Goal: Contribute content: Add original content to the website for others to see

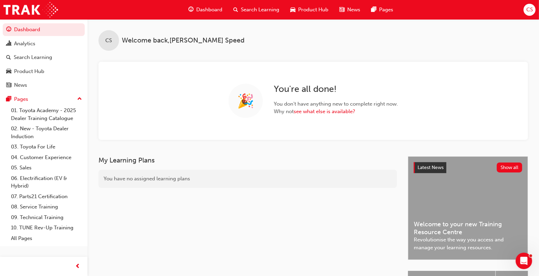
click at [269, 12] on span "Search Learning" at bounding box center [260, 10] width 38 height 8
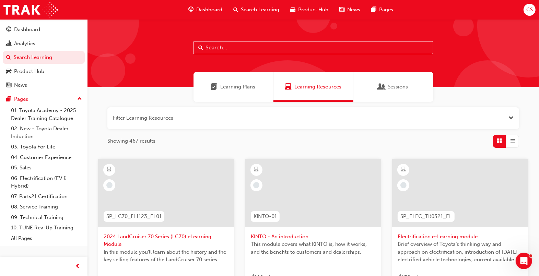
click at [252, 47] on input "text" at bounding box center [313, 47] width 240 height 13
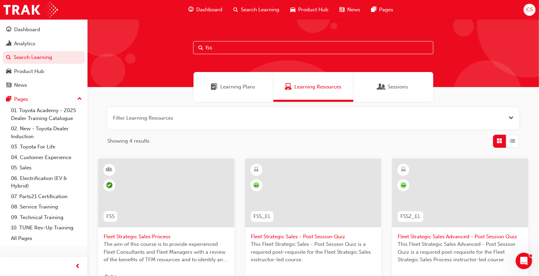
type input "fss"
click at [136, 236] on span "Fleet Strategic Sales Process" at bounding box center [166, 237] width 125 height 8
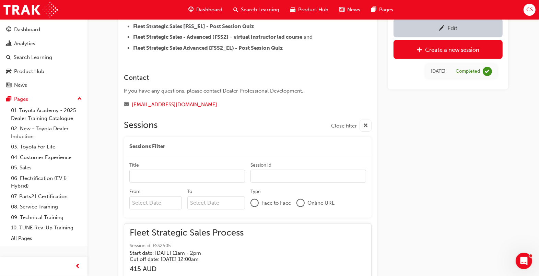
scroll to position [435, 0]
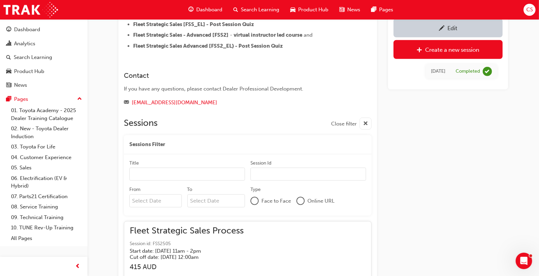
click at [241, 244] on span "Session id: FSS2505" at bounding box center [187, 244] width 114 height 8
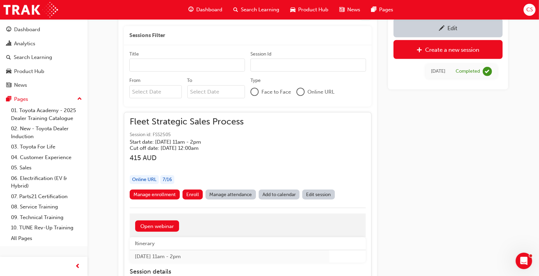
scroll to position [542, 0]
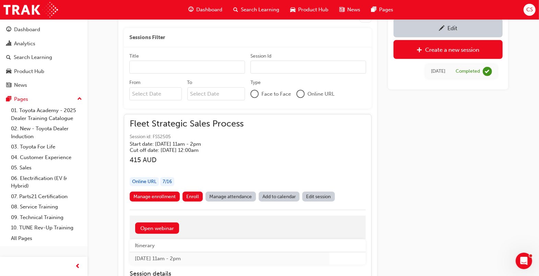
click at [314, 196] on link "Edit session" at bounding box center [318, 197] width 33 height 10
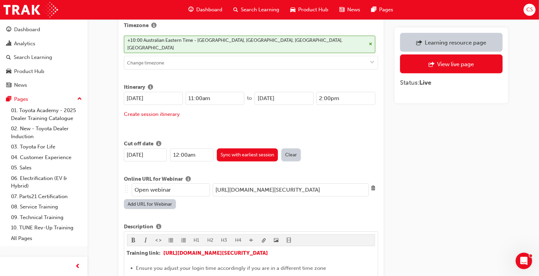
scroll to position [244, 0]
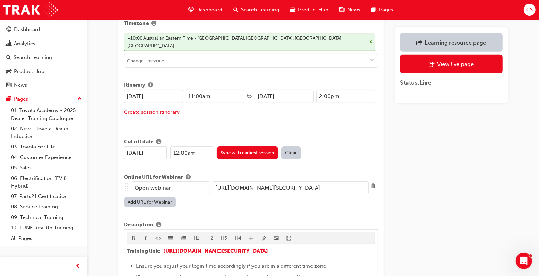
click at [353, 181] on input "[URL][DOMAIN_NAME][SECURITY_DATA]" at bounding box center [291, 187] width 156 height 13
paste input "[DOMAIN_NAME][URL][DOMAIN_NAME]"
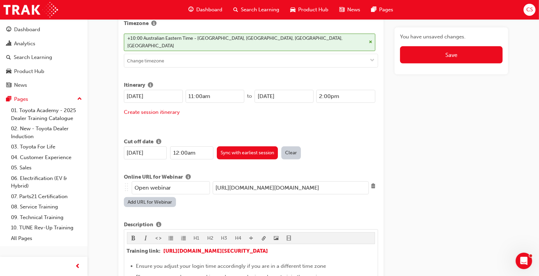
scroll to position [0, 113]
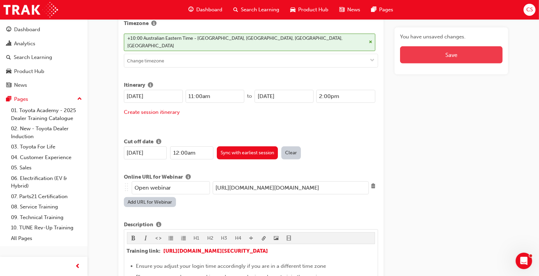
type input "[URL][DOMAIN_NAME][DOMAIN_NAME]"
click at [464, 56] on button "Save" at bounding box center [451, 54] width 103 height 17
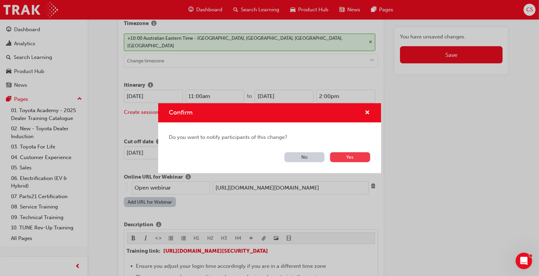
click at [353, 158] on button "Yes" at bounding box center [350, 157] width 40 height 10
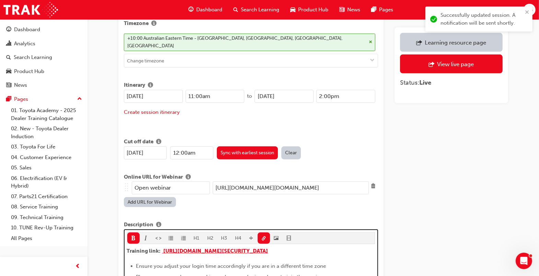
drag, startPoint x: 250, startPoint y: 252, endPoint x: 162, endPoint y: 242, distance: 89.1
click at [162, 247] on p "Training link: [URL][DOMAIN_NAME][SECURITY_DATA] ​ ​ ​" at bounding box center [251, 252] width 248 height 10
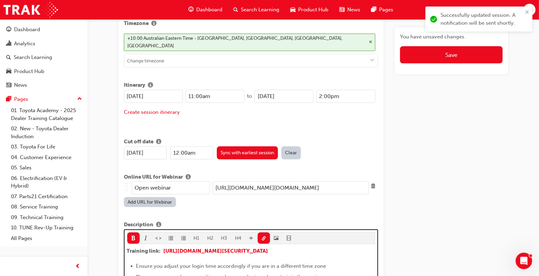
scroll to position [358, 0]
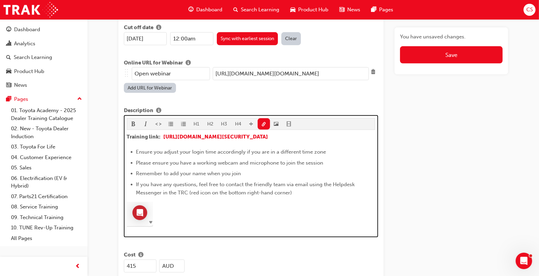
drag, startPoint x: 250, startPoint y: 142, endPoint x: 161, endPoint y: 123, distance: 91.1
click at [161, 123] on div "H1 H2 H3 H4 Training link: [URL][DOMAIN_NAME][SECURITY_DATA] ﻿ ​ ﻿ ​ ﻿ ​ ﻿ Ensu…" at bounding box center [251, 173] width 248 height 111
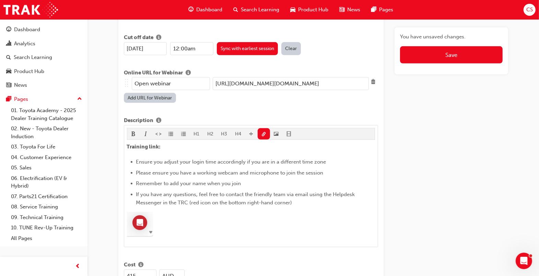
click at [488, 185] on div "You have unsaved changes. Save" at bounding box center [451, 248] width 114 height 1133
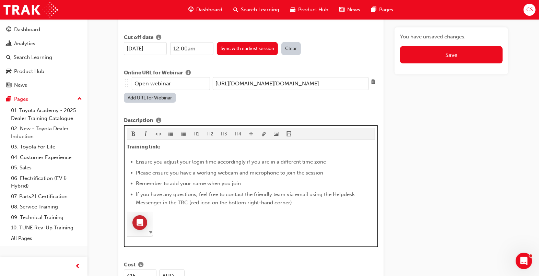
click at [174, 143] on p "Training link: ﻿ ﻿ ​ ﻿ ​ ﻿ ​ ﻿" at bounding box center [251, 148] width 248 height 10
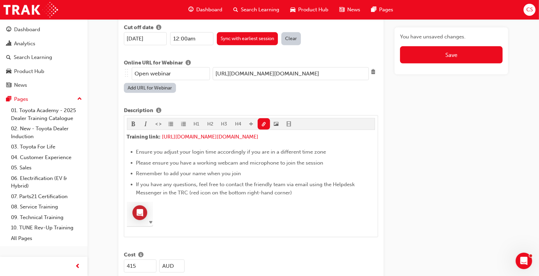
click at [454, 163] on div "You have unsaved changes. Save" at bounding box center [451, 238] width 114 height 1133
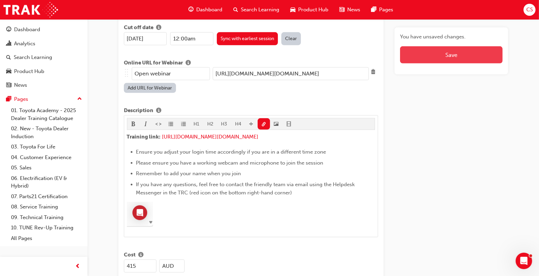
click at [476, 54] on button "Save" at bounding box center [451, 54] width 103 height 17
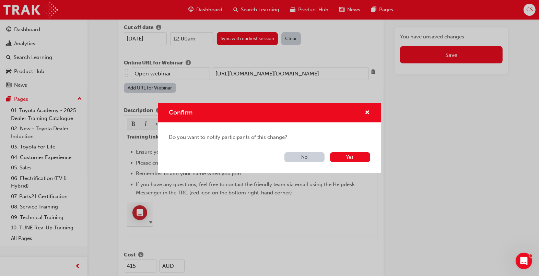
click at [316, 157] on button "No" at bounding box center [304, 157] width 40 height 10
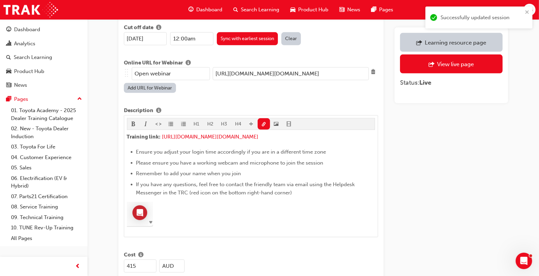
click at [446, 160] on div "Learning resource page View live page Status: Live" at bounding box center [451, 238] width 114 height 1133
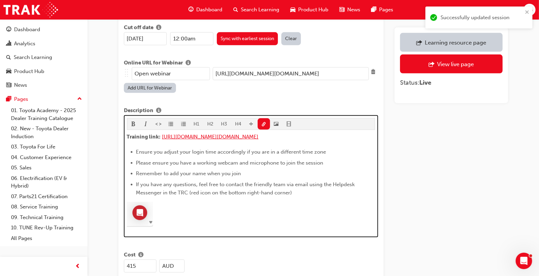
click at [259, 134] on span "[URL][DOMAIN_NAME][DOMAIN_NAME]" at bounding box center [210, 137] width 96 height 6
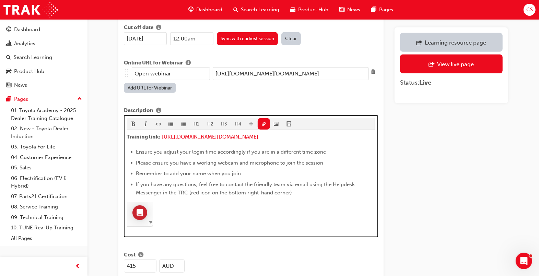
click at [182, 139] on span "[URL][DOMAIN_NAME][DOMAIN_NAME]" at bounding box center [210, 137] width 96 height 6
click at [259, 134] on span "[URL][DOMAIN_NAME][DOMAIN_NAME]" at bounding box center [210, 137] width 96 height 6
drag, startPoint x: 200, startPoint y: 140, endPoint x: 161, endPoint y: 124, distance: 41.4
click at [161, 133] on p "Training link: [URL][DOMAIN_NAME][DOMAIN_NAME] ﻿ ﻿ ﻿ ​ ﻿ ​ ﻿ ​ ﻿" at bounding box center [251, 138] width 248 height 10
copy link "[URL][DOMAIN_NAME][DOMAIN_NAME]"
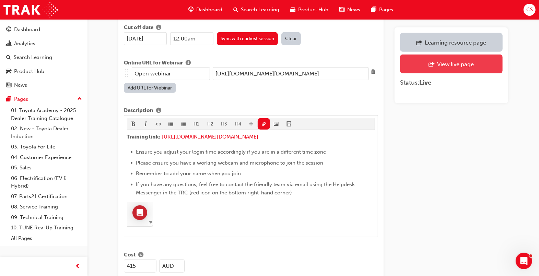
click at [455, 65] on div "View live page" at bounding box center [455, 64] width 37 height 7
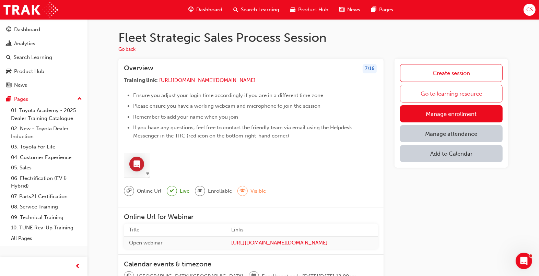
click at [444, 94] on link "Go to learning resource" at bounding box center [451, 94] width 103 height 18
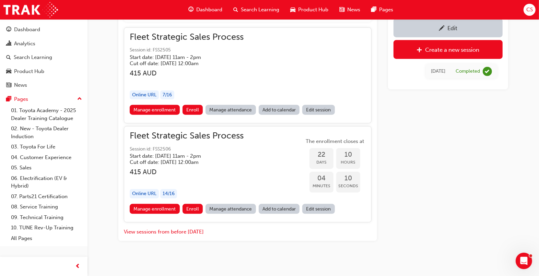
scroll to position [632, 0]
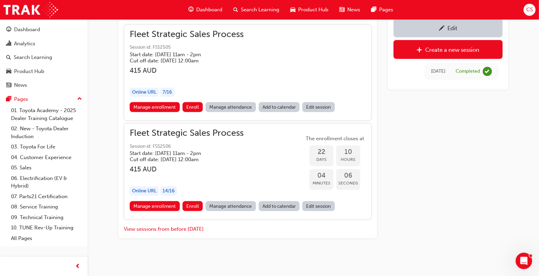
click at [315, 206] on link "Edit session" at bounding box center [318, 206] width 33 height 10
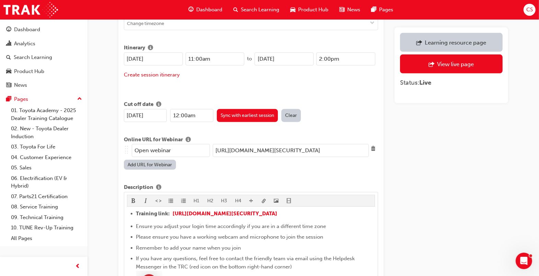
scroll to position [292, 0]
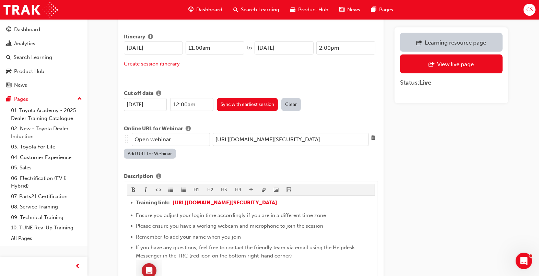
click at [312, 134] on input "[URL][DOMAIN_NAME][SECURITY_DATA]" at bounding box center [291, 139] width 156 height 13
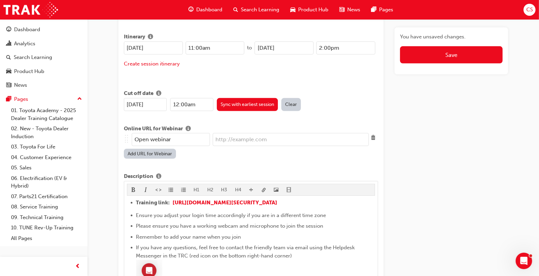
paste input "[URL][DOMAIN_NAME][DOMAIN_NAME]"
type input "[URL][DOMAIN_NAME][DOMAIN_NAME]"
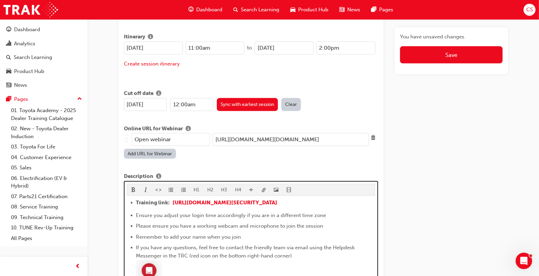
scroll to position [0, 0]
drag, startPoint x: 252, startPoint y: 204, endPoint x: 172, endPoint y: 190, distance: 81.8
click at [172, 199] on li "Training link: [URL][DOMAIN_NAME][SECURITY_DATA] ​ ​ ​" at bounding box center [255, 204] width 239 height 10
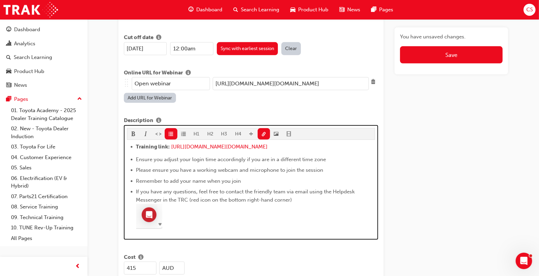
scroll to position [358, 0]
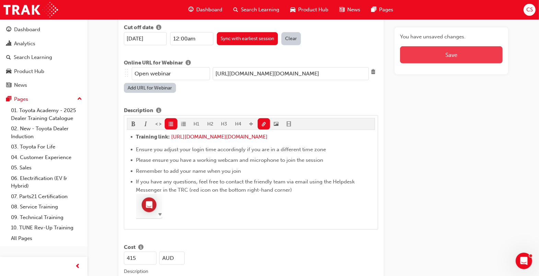
click at [443, 52] on button "Save" at bounding box center [451, 54] width 103 height 17
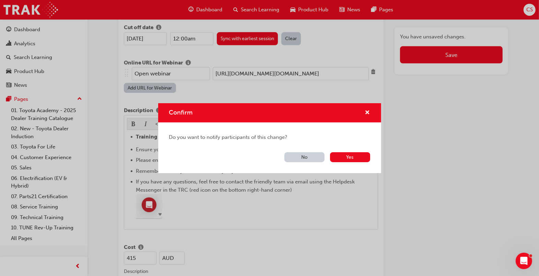
click at [308, 159] on button "No" at bounding box center [304, 157] width 40 height 10
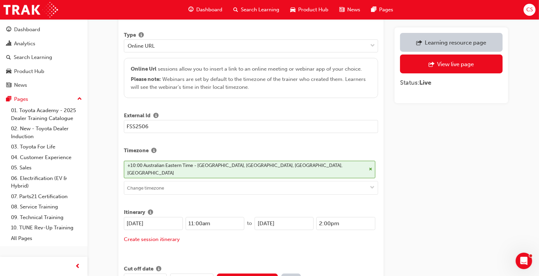
scroll to position [0, 0]
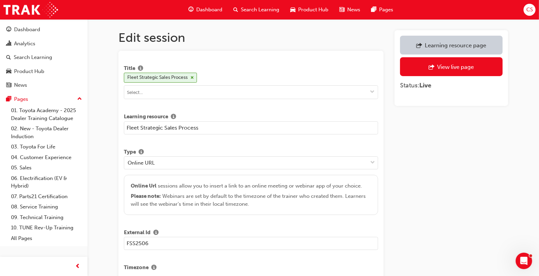
click at [260, 8] on span "Search Learning" at bounding box center [260, 10] width 38 height 8
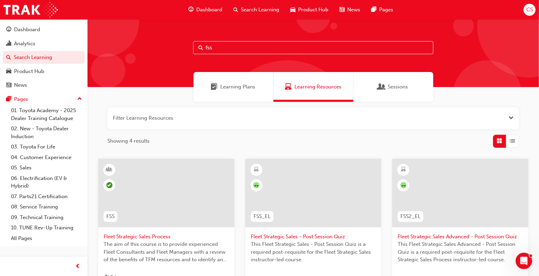
click at [138, 236] on span "Fleet Strategic Sales Process" at bounding box center [166, 237] width 125 height 8
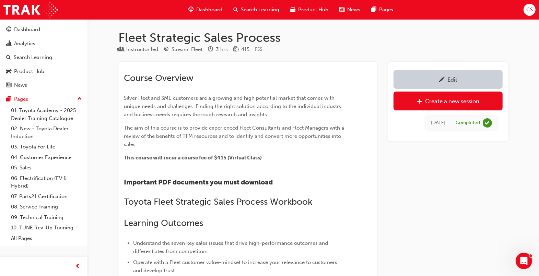
click at [454, 80] on div "Edit" at bounding box center [452, 79] width 10 height 7
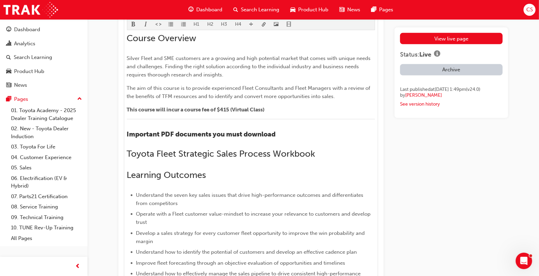
scroll to position [349, 0]
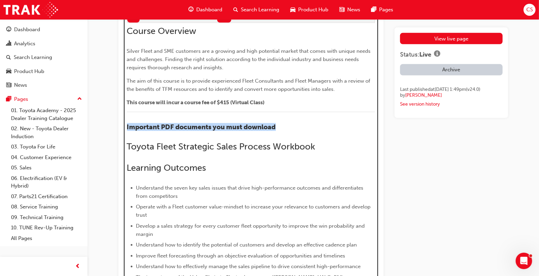
drag, startPoint x: 283, startPoint y: 127, endPoint x: 127, endPoint y: 123, distance: 156.8
click at [127, 123] on h3 "Important PDF documents you must download" at bounding box center [251, 127] width 248 height 8
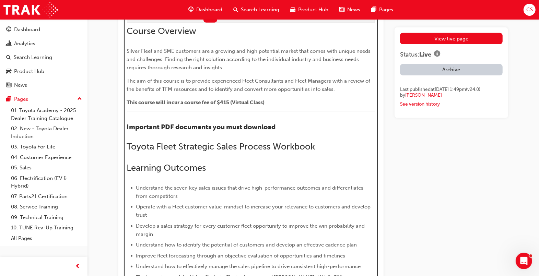
click at [319, 147] on h2 "Toyota Fleet Strategic Sales Process Workbook" at bounding box center [251, 146] width 248 height 11
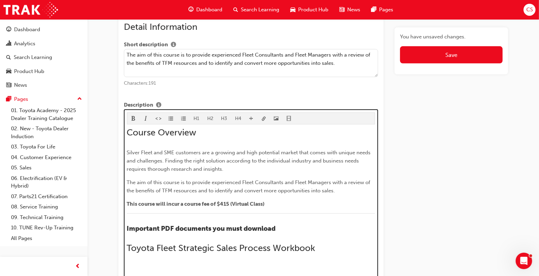
scroll to position [391, 0]
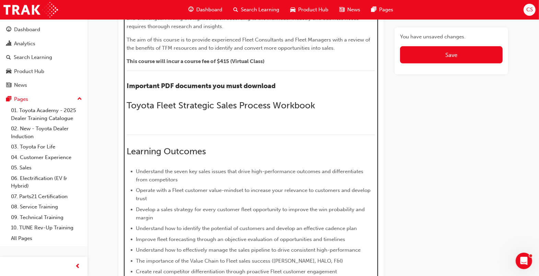
click at [252, 118] on div "H1 H2 H3 H4 Course Overview Silver Fleet and SME customers are a growing and hi…" at bounding box center [251, 184] width 248 height 428
drag, startPoint x: 281, startPoint y: 84, endPoint x: 126, endPoint y: 83, distance: 155.0
click at [127, 83] on h3 "Important PDF documents you must download" at bounding box center [251, 86] width 248 height 8
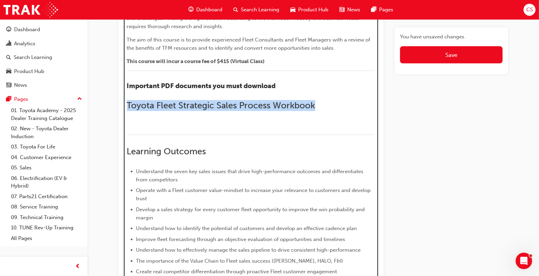
drag, startPoint x: 320, startPoint y: 106, endPoint x: 127, endPoint y: 98, distance: 192.8
click at [127, 98] on div "Course Overview Silver Fleet and SME customers are a growing and high potential…" at bounding box center [251, 191] width 248 height 413
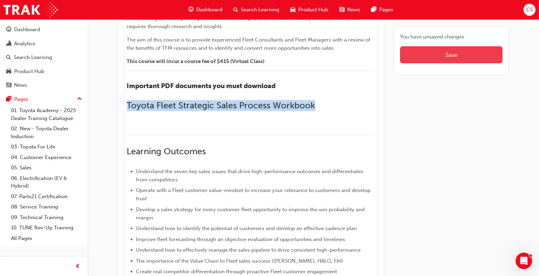
click at [461, 52] on button "Save" at bounding box center [451, 54] width 103 height 17
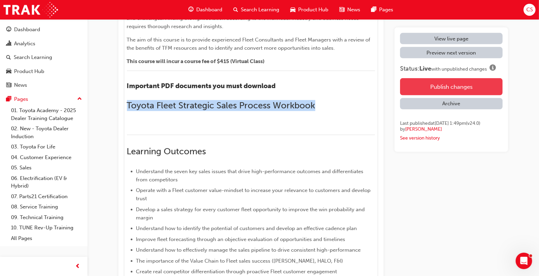
click at [467, 87] on button "Publish changes" at bounding box center [451, 86] width 103 height 17
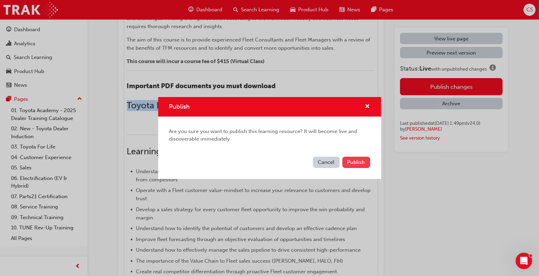
click at [356, 164] on span "Publish" at bounding box center [355, 162] width 17 height 6
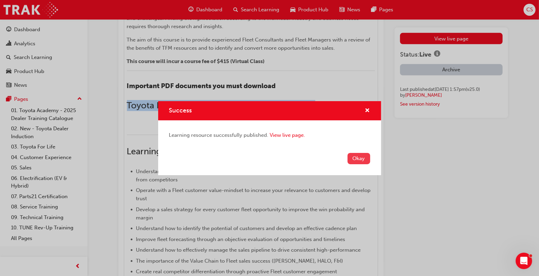
click at [360, 160] on button "Okay" at bounding box center [358, 158] width 23 height 11
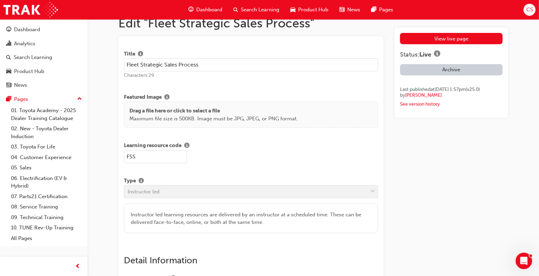
scroll to position [0, 0]
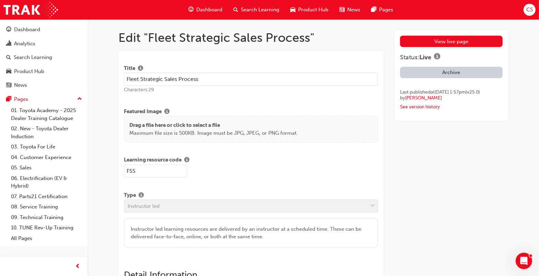
click at [272, 12] on span "Search Learning" at bounding box center [260, 10] width 38 height 8
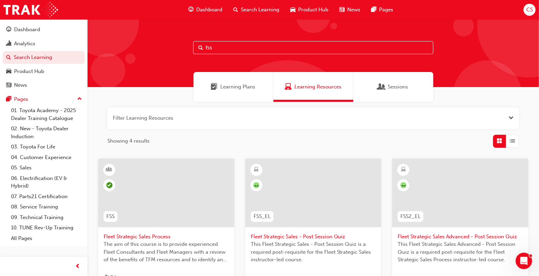
click at [145, 237] on span "Fleet Strategic Sales Process" at bounding box center [166, 237] width 125 height 8
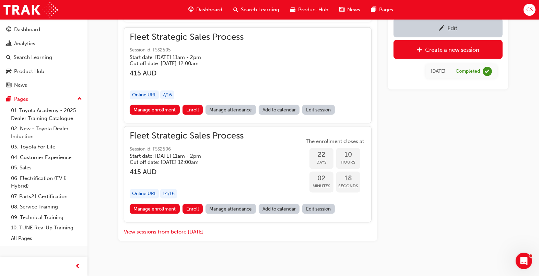
scroll to position [643, 0]
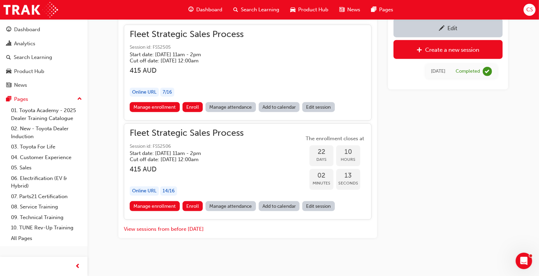
click at [279, 75] on div "Fleet Strategic Sales Process Session id: FSS2505 Start date: [DATE] 11am - 2pm…" at bounding box center [248, 67] width 236 height 72
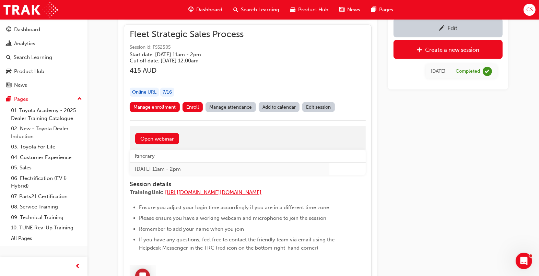
click at [247, 190] on span "[URL][DOMAIN_NAME][DOMAIN_NAME]" at bounding box center [213, 192] width 96 height 6
